Goal: Task Accomplishment & Management: Complete application form

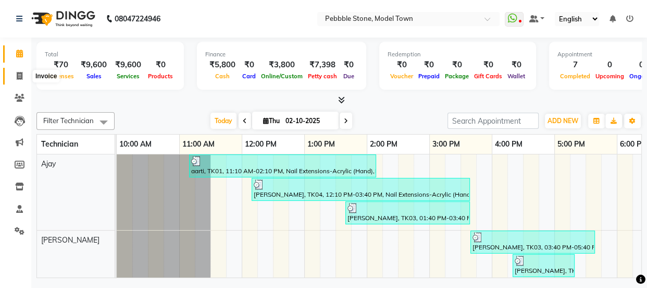
scroll to position [0, 163]
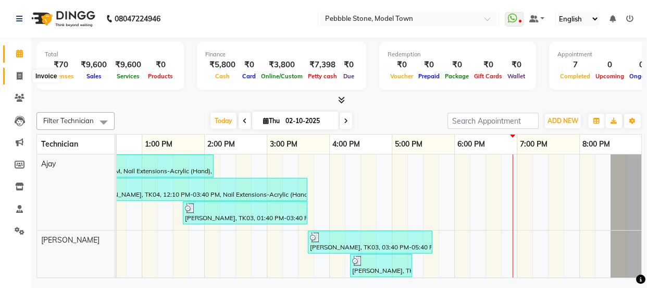
click at [18, 74] on icon at bounding box center [20, 76] width 6 height 8
select select "service"
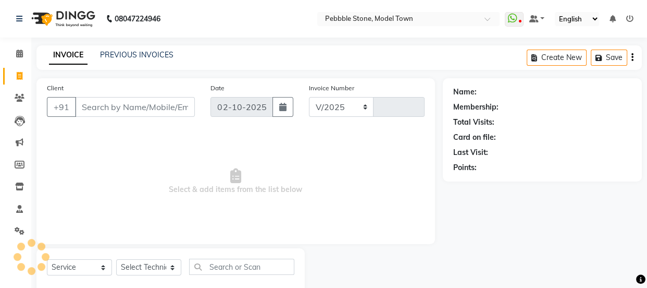
select select "8684"
type input "0318"
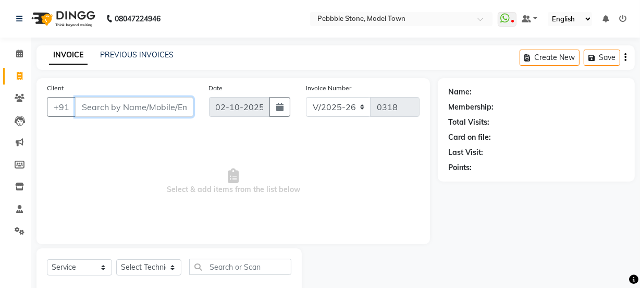
click at [107, 103] on input "Client" at bounding box center [134, 107] width 118 height 20
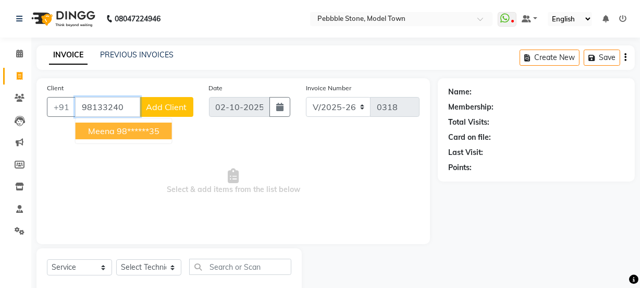
click at [132, 130] on ngb-highlight "98******35" at bounding box center [138, 131] width 43 height 10
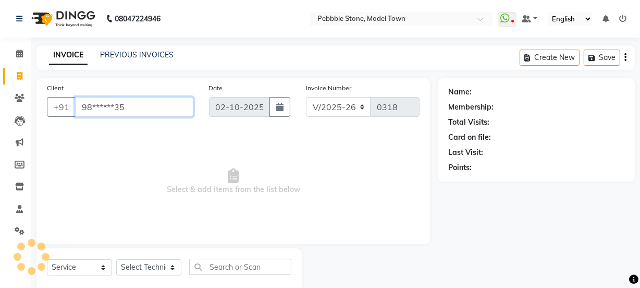
type input "98******35"
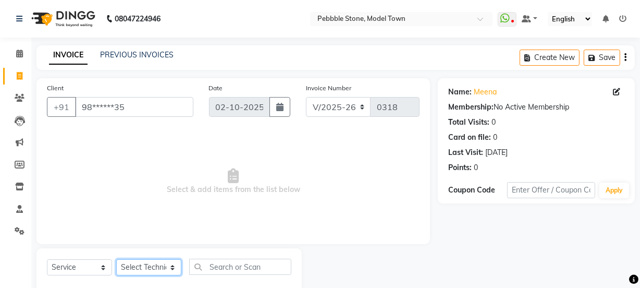
click at [163, 266] on select "Select Technician Ajay amit [PERSON_NAME] Manager [PERSON_NAME]" at bounding box center [148, 267] width 65 height 16
select select "90515"
click at [116, 259] on select "Select Technician Ajay amit [PERSON_NAME] Manager [PERSON_NAME]" at bounding box center [148, 267] width 65 height 16
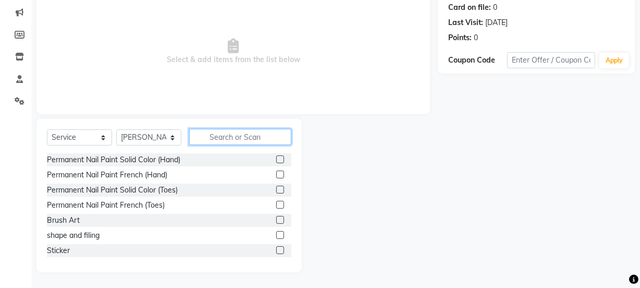
click at [221, 139] on input "text" at bounding box center [240, 137] width 102 height 16
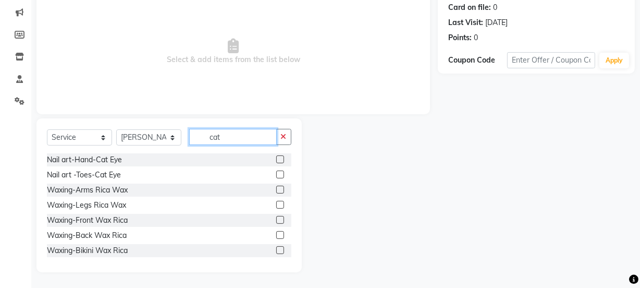
scroll to position [56, 0]
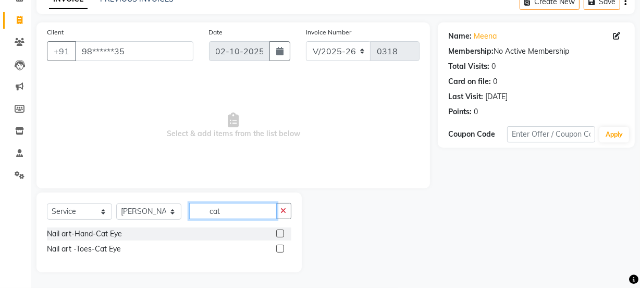
type input "cat"
click at [279, 230] on label at bounding box center [280, 233] width 8 height 8
click at [279, 230] on input "checkbox" at bounding box center [279, 233] width 7 height 7
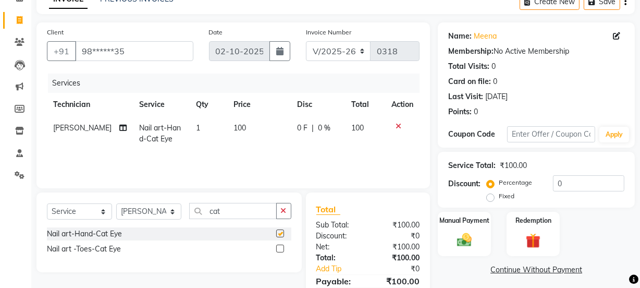
checkbox input "false"
click at [229, 208] on input "cat" at bounding box center [233, 211] width 88 height 16
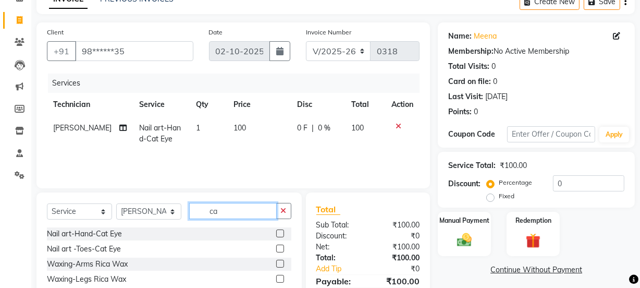
type input "c"
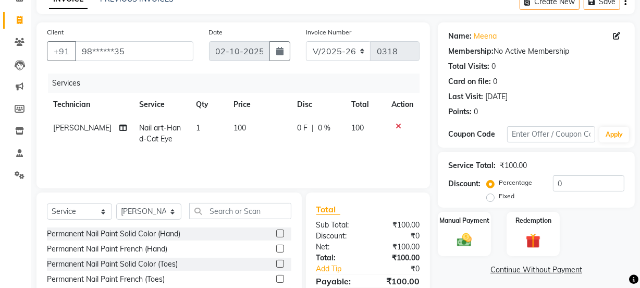
click at [276, 232] on label at bounding box center [280, 233] width 8 height 8
click at [276, 232] on input "checkbox" at bounding box center [279, 233] width 7 height 7
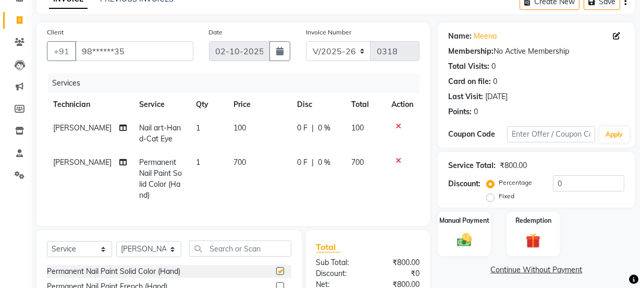
checkbox input "false"
click at [190, 126] on td "1" at bounding box center [209, 133] width 38 height 34
select select "90515"
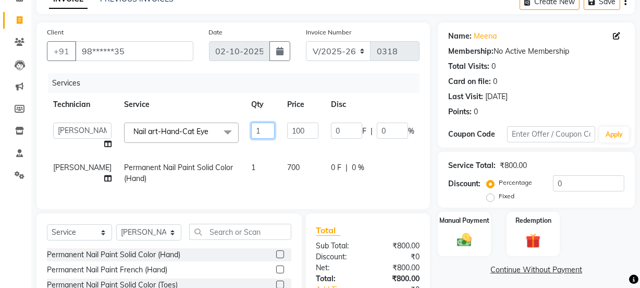
click at [251, 130] on input "1" at bounding box center [262, 130] width 23 height 16
type input "10"
click at [245, 143] on tr "Ajay amit [PERSON_NAME] Manager [PERSON_NAME] Varun Nail art-Hand-Cat Eye x Per…" at bounding box center [266, 136] width 438 height 40
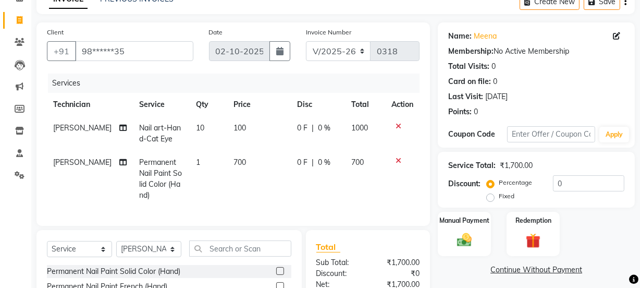
click at [297, 162] on span "0 F" at bounding box center [302, 162] width 10 height 11
select select "90515"
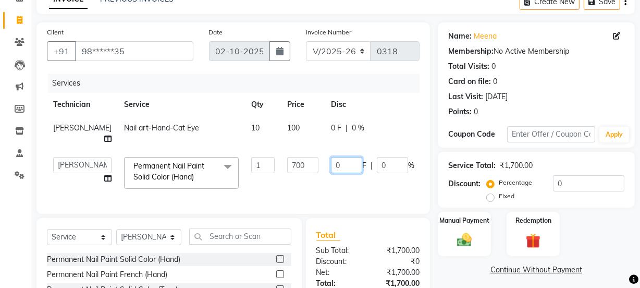
click at [331, 157] on input "0" at bounding box center [346, 165] width 31 height 16
type input "0500"
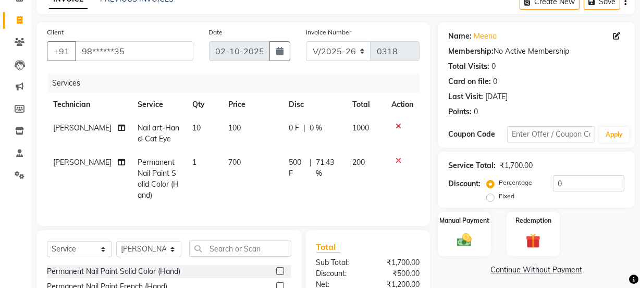
click at [277, 184] on div "Services Technician Service Qty Price Disc Total Action amit Nail art-Hand-Cat …" at bounding box center [233, 144] width 373 height 142
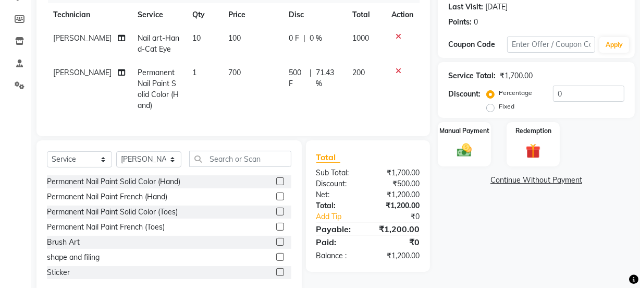
scroll to position [175, 0]
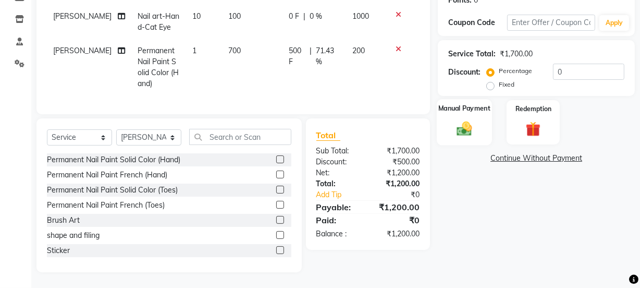
click at [460, 119] on img at bounding box center [464, 128] width 25 height 18
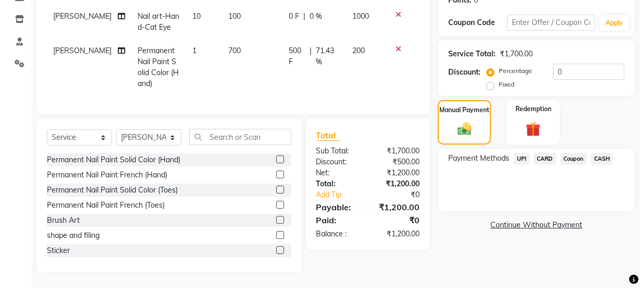
click at [605, 153] on span "CASH" at bounding box center [602, 159] width 22 height 12
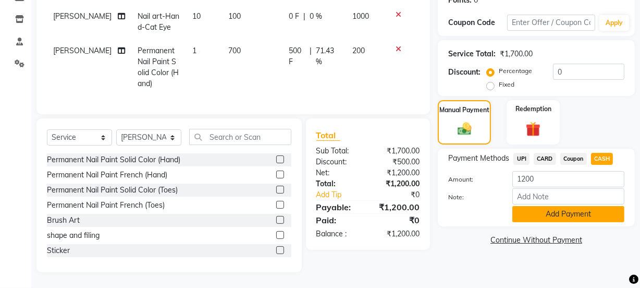
click at [576, 206] on button "Add Payment" at bounding box center [568, 214] width 112 height 16
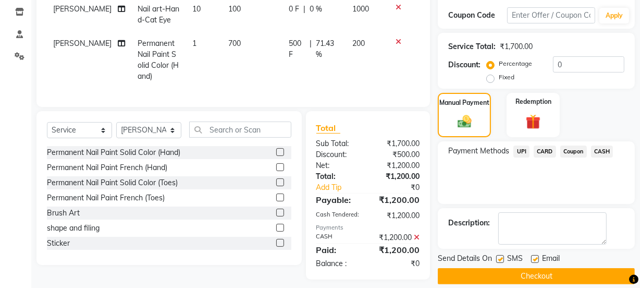
click at [527, 275] on button "Checkout" at bounding box center [536, 276] width 197 height 16
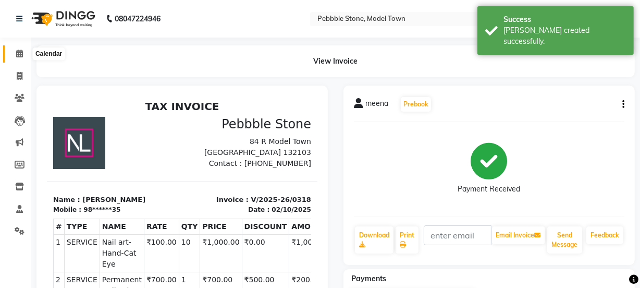
click at [19, 53] on icon at bounding box center [19, 53] width 7 height 8
